Goal: Information Seeking & Learning: Check status

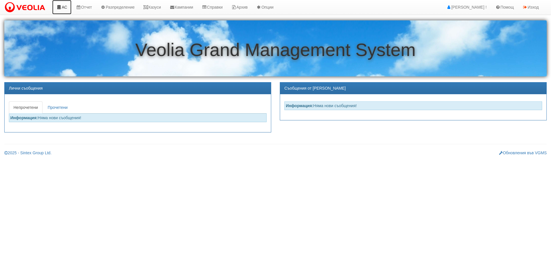
click at [66, 3] on link "АС" at bounding box center [61, 7] width 19 height 14
click at [159, 8] on link "Казуси" at bounding box center [152, 7] width 26 height 14
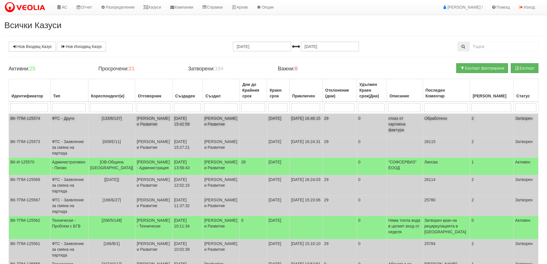
click at [83, 122] on td "ФТС - Други" at bounding box center [69, 126] width 38 height 24
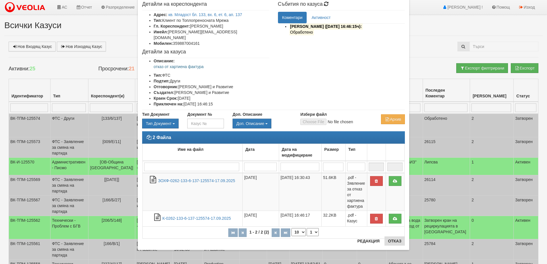
scroll to position [31, 0]
click at [392, 243] on button "Отказ" at bounding box center [394, 240] width 20 height 9
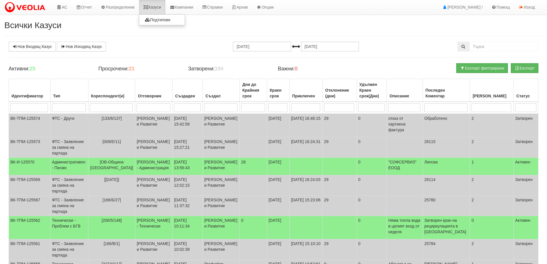
click at [157, 7] on link "Казуси" at bounding box center [152, 7] width 26 height 14
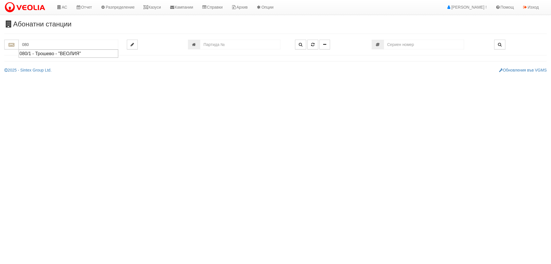
click at [39, 55] on div "080/1 - Трошево - "ВЕОЛИЯ"" at bounding box center [69, 53] width 98 height 7
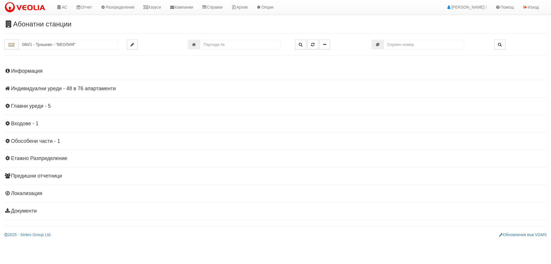
click at [65, 88] on h4 "Индивидуални уреди - 48 в 76 апартаменти" at bounding box center [275, 89] width 543 height 6
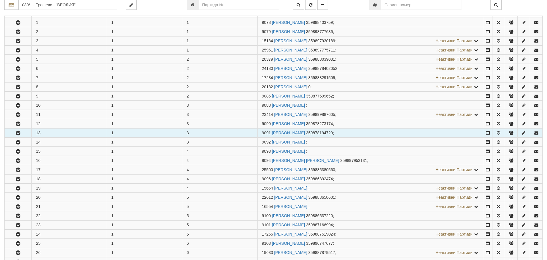
scroll to position [172, 0]
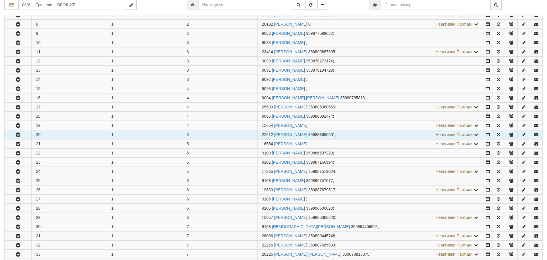
click at [17, 134] on icon "button" at bounding box center [18, 135] width 7 height 4
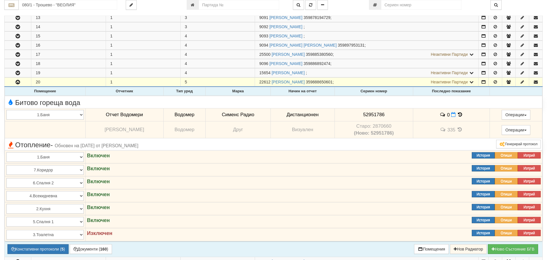
scroll to position [287, 0]
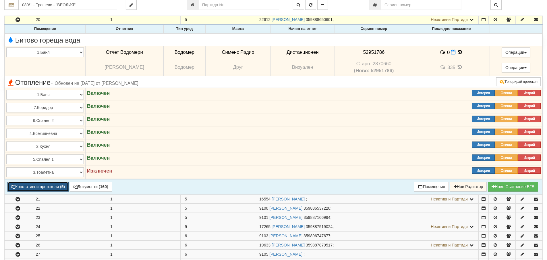
click at [49, 187] on button "Констативни протоколи ( 5 )" at bounding box center [37, 186] width 61 height 10
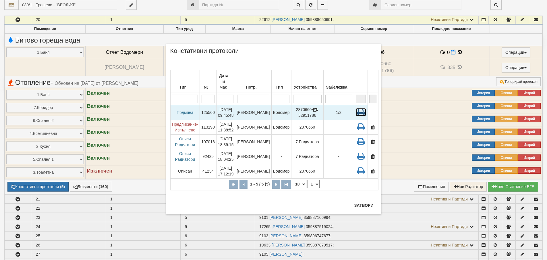
click at [361, 108] on icon at bounding box center [361, 112] width 10 height 8
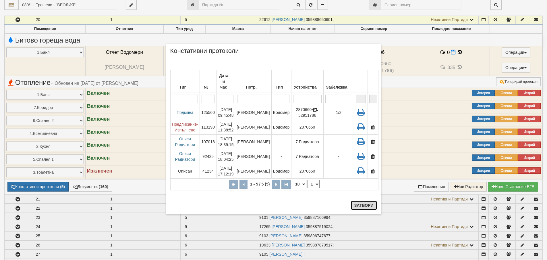
click at [366, 204] on button "Затвори" at bounding box center [364, 204] width 26 height 9
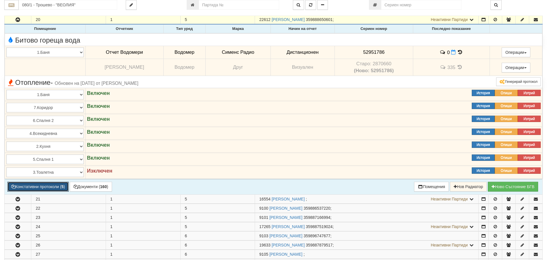
scroll to position [201, 0]
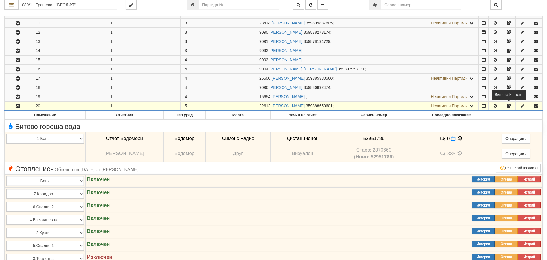
click at [510, 105] on icon "button" at bounding box center [508, 106] width 5 height 4
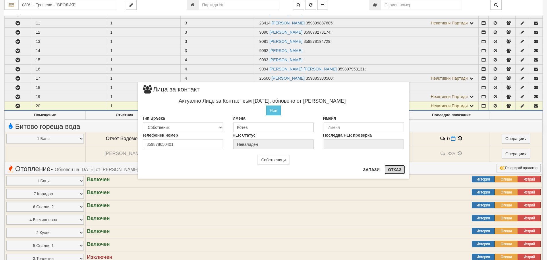
click at [396, 170] on button "Отказ" at bounding box center [394, 169] width 20 height 9
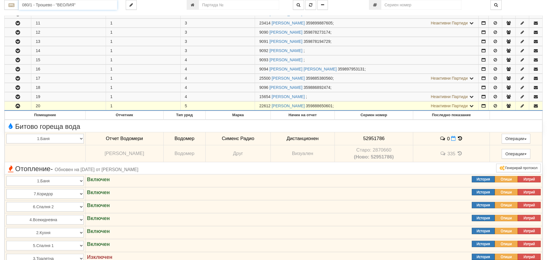
click at [30, 5] on input "080/1 - Трошево - "ВЕОЛИЯ"" at bounding box center [68, 5] width 98 height 10
click at [29, 14] on div "152/1 - Младост - "ВЕОЛИЯ"" at bounding box center [68, 14] width 97 height 7
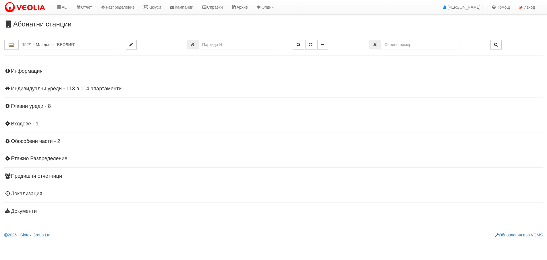
scroll to position [0, 0]
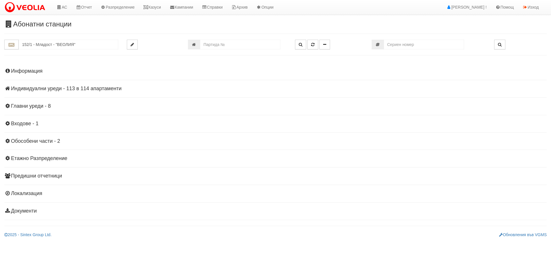
click at [93, 89] on h4 "Индивидуални уреди - 113 в 114 апартаменти" at bounding box center [275, 89] width 543 height 6
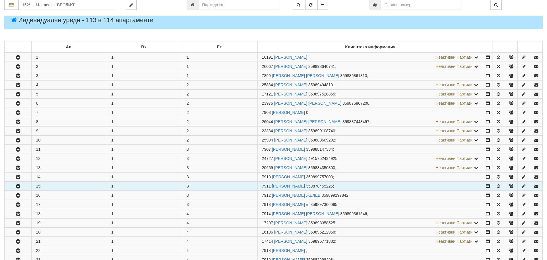
scroll to position [115, 0]
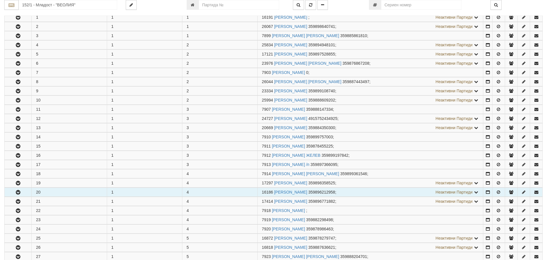
click at [19, 192] on icon "button" at bounding box center [18, 192] width 7 height 4
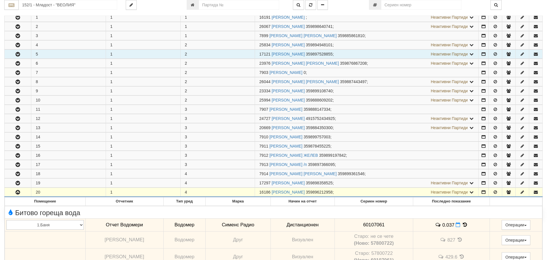
scroll to position [0, 0]
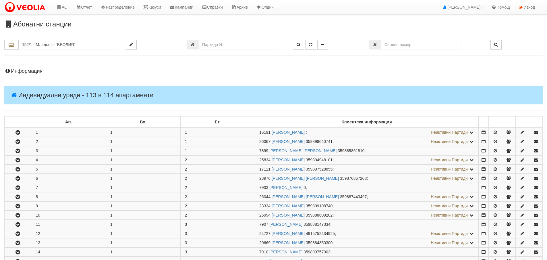
click at [18, 71] on h4 "Информация" at bounding box center [273, 71] width 538 height 6
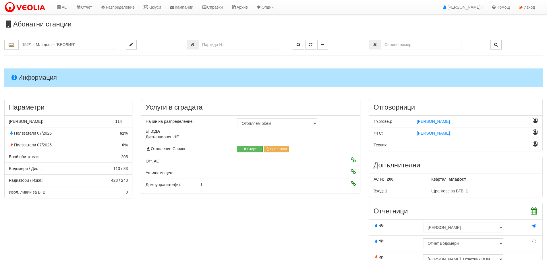
click at [21, 77] on h4 "Информация" at bounding box center [273, 77] width 538 height 18
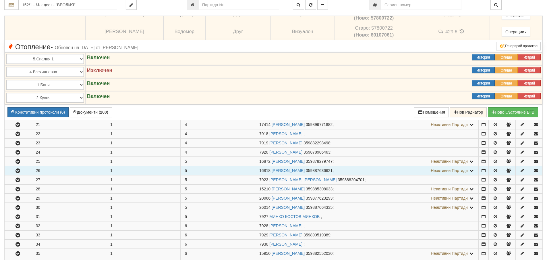
scroll to position [344, 0]
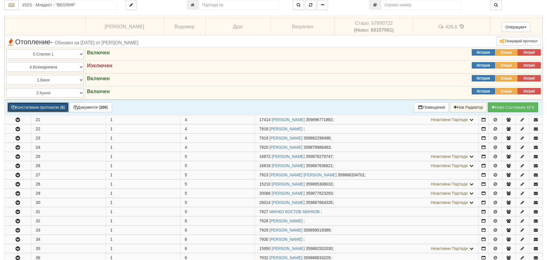
click at [55, 107] on button "Констативни протоколи ( 6 )" at bounding box center [37, 107] width 61 height 10
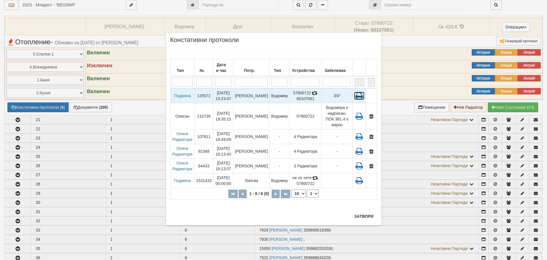
click at [359, 95] on icon at bounding box center [359, 96] width 10 height 8
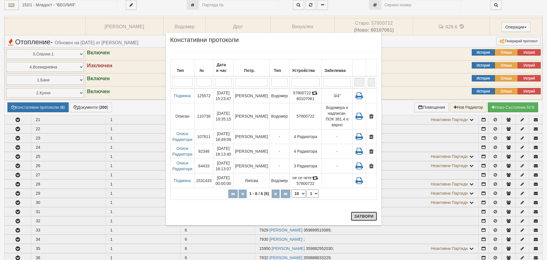
click at [361, 217] on button "Затвори" at bounding box center [364, 215] width 26 height 9
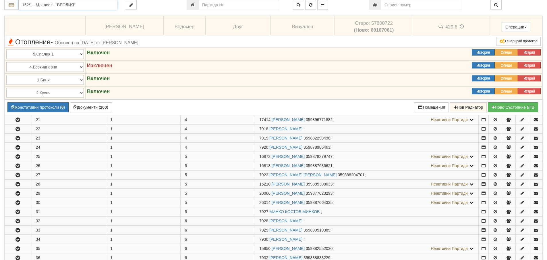
click at [32, 7] on input "152/1 - Младост - "ВЕОЛИЯ"" at bounding box center [68, 5] width 98 height 10
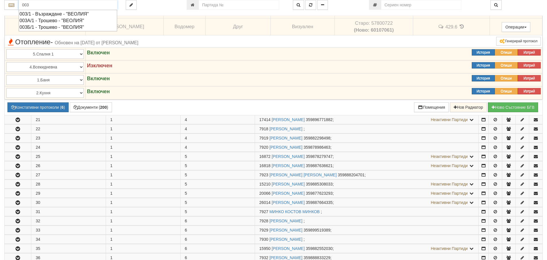
click at [49, 13] on div "003/1 - Възраждане - "ВЕОЛИЯ"" at bounding box center [68, 14] width 97 height 7
type input "003/1 - Възраждане - "ВЕОЛИЯ""
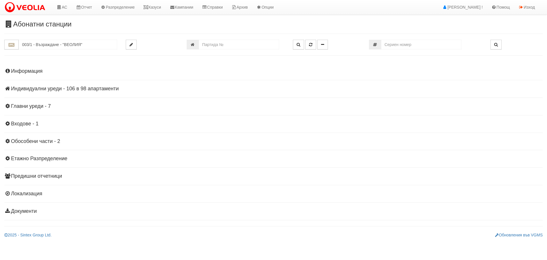
scroll to position [0, 0]
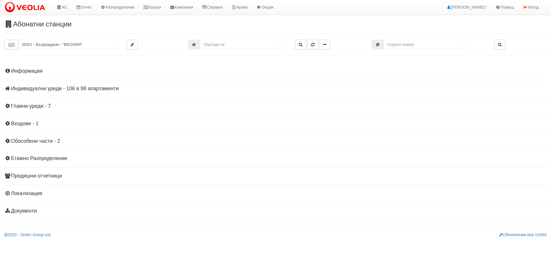
click at [27, 87] on h4 "Индивидуални уреди - 106 в 98 апартаменти" at bounding box center [275, 89] width 543 height 6
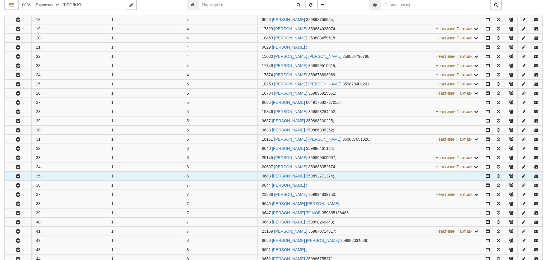
scroll to position [287, 0]
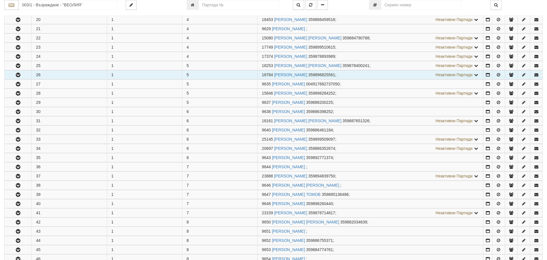
click at [18, 73] on icon "button" at bounding box center [18, 75] width 7 height 4
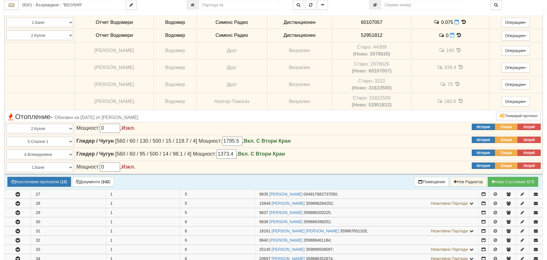
scroll to position [373, 0]
click at [36, 180] on button "Констативни протоколи ( 13 )" at bounding box center [38, 181] width 63 height 10
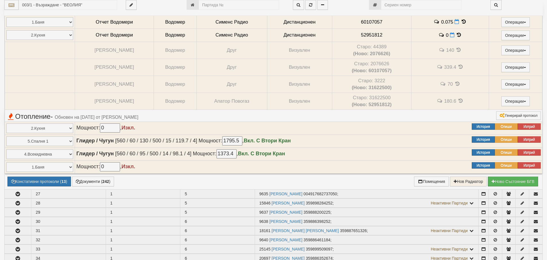
select select "1"
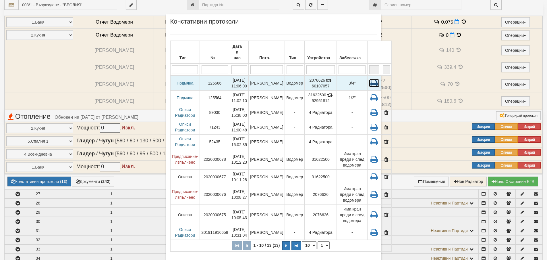
click at [369, 79] on icon at bounding box center [374, 83] width 10 height 8
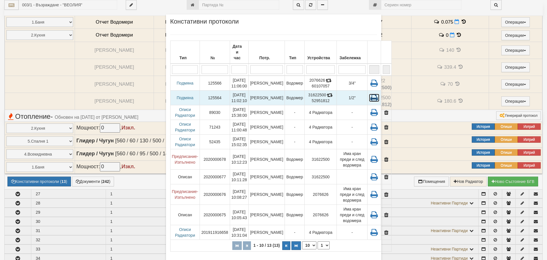
click at [369, 94] on icon at bounding box center [374, 98] width 10 height 8
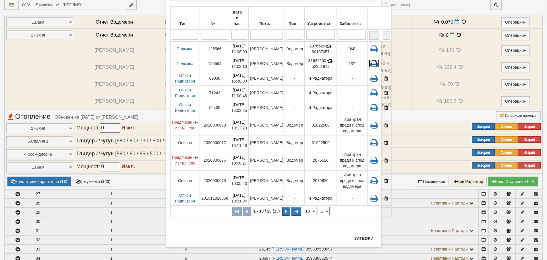
scroll to position [36, 0]
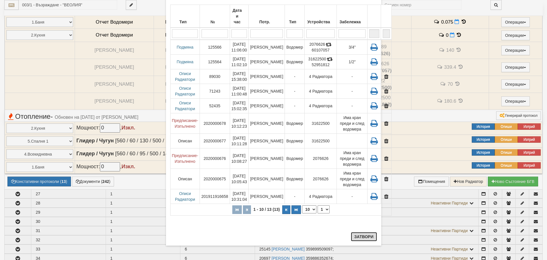
click at [363, 236] on button "Затвори" at bounding box center [364, 236] width 26 height 9
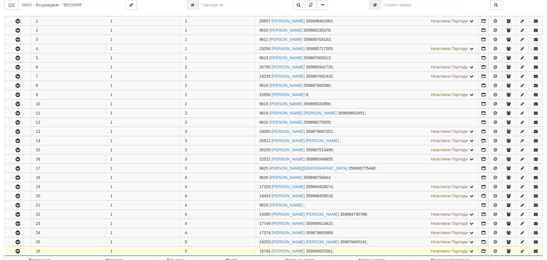
scroll to position [57, 0]
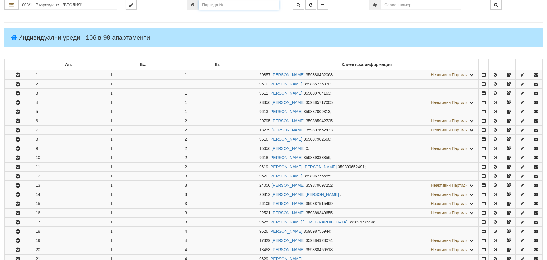
click at [207, 7] on input "number" at bounding box center [239, 5] width 80 height 10
type input "18139"
type input "116/6 - "ХОЛИДЕЙ И РАЙЗЕН" ЕООД"
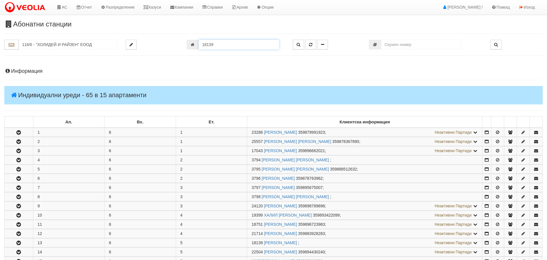
scroll to position [146, 0]
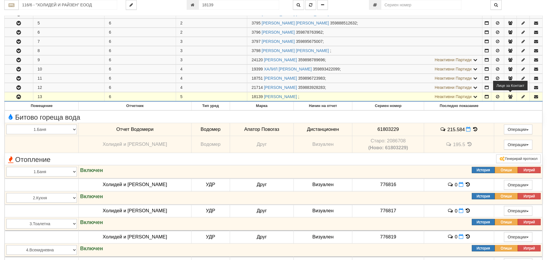
click at [512, 97] on icon "button" at bounding box center [510, 96] width 5 height 4
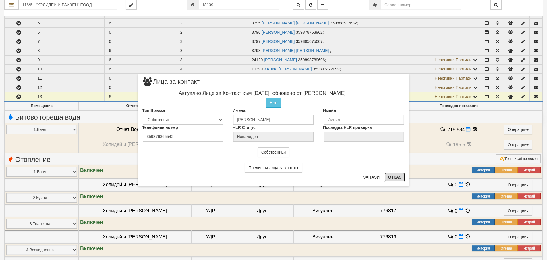
click at [395, 175] on button "Отказ" at bounding box center [394, 176] width 20 height 9
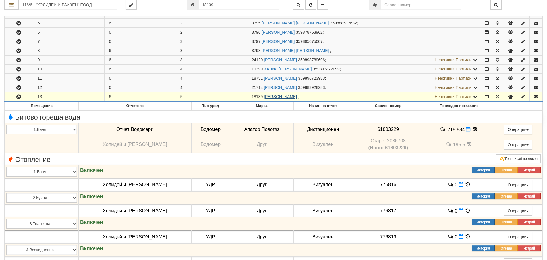
click at [297, 95] on link "ЗОРНИЦА ВЛАДИЛЕНОВА КИРИЛОВА" at bounding box center [280, 96] width 33 height 5
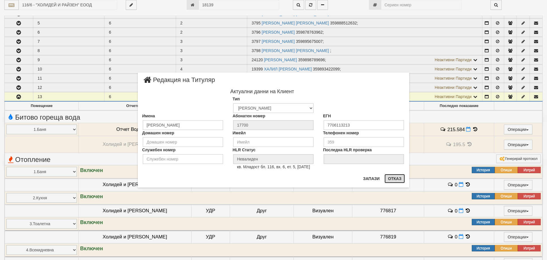
click at [395, 175] on button "Отказ" at bounding box center [394, 178] width 20 height 9
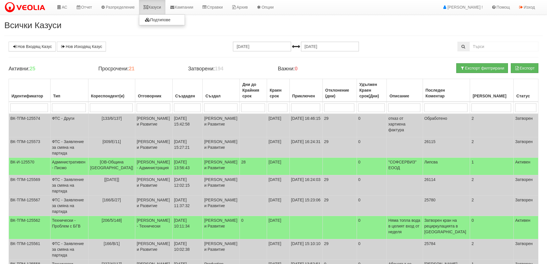
click at [158, 6] on link "Казуси" at bounding box center [152, 7] width 26 height 14
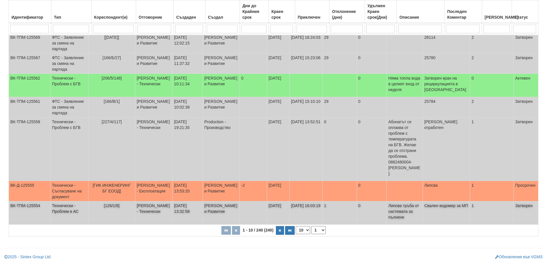
scroll to position [165, 0]
click at [307, 231] on select "10 20 30 40" at bounding box center [303, 230] width 14 height 8
select select "40"
click at [297, 234] on select "10 20 30 40" at bounding box center [303, 230] width 14 height 8
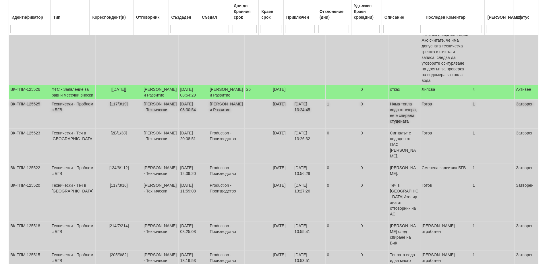
scroll to position [854, 0]
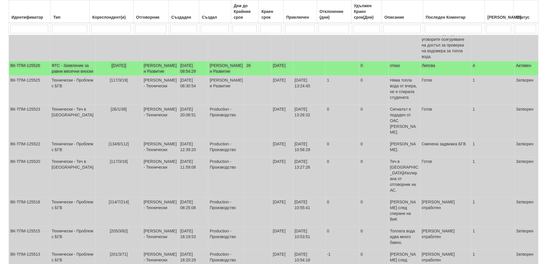
click at [75, 76] on td "ФТС - Заявление за равни месечни вноски" at bounding box center [72, 68] width 45 height 15
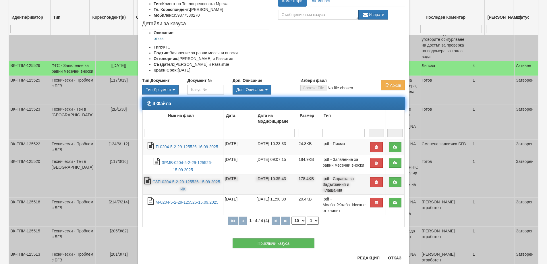
scroll to position [65, 0]
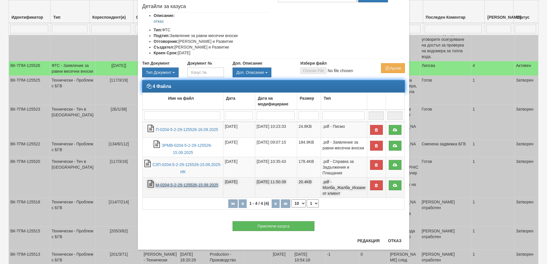
click at [167, 184] on link "М-0204-5-2-29-125526-15.09.2025" at bounding box center [187, 185] width 63 height 5
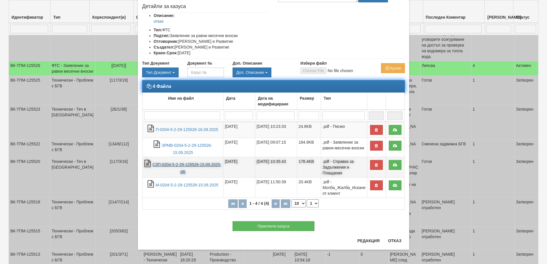
click at [179, 164] on link "СЗП-0204-5-2-29-125526-15.09.2025-ИК" at bounding box center [186, 168] width 69 height 12
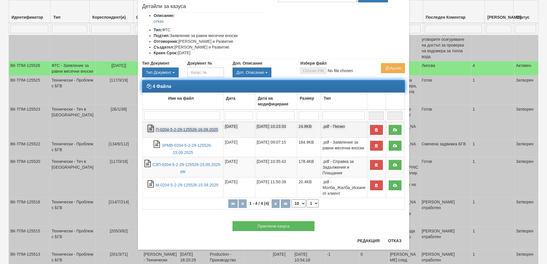
click at [175, 129] on link "П-0204-5-2-29-125526-16.09.2025" at bounding box center [187, 129] width 62 height 5
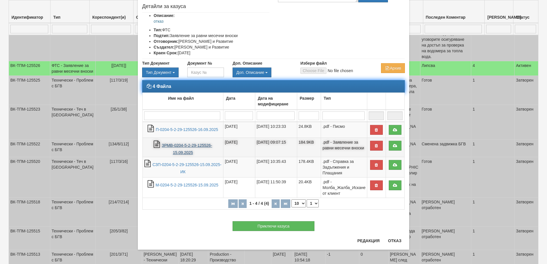
click at [170, 146] on link "ЗРМВ-0204-5-2-29-125526-15.09.2025" at bounding box center [187, 149] width 51 height 12
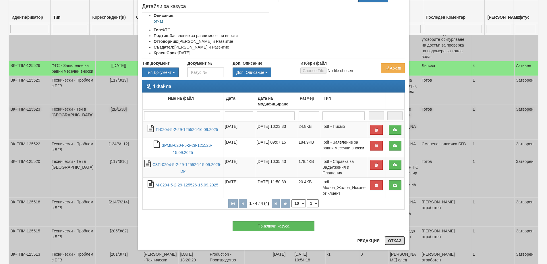
drag, startPoint x: 395, startPoint y: 241, endPoint x: 377, endPoint y: 223, distance: 25.8
click at [395, 241] on button "Отказ" at bounding box center [394, 240] width 20 height 9
